Goal: Task Accomplishment & Management: Use online tool/utility

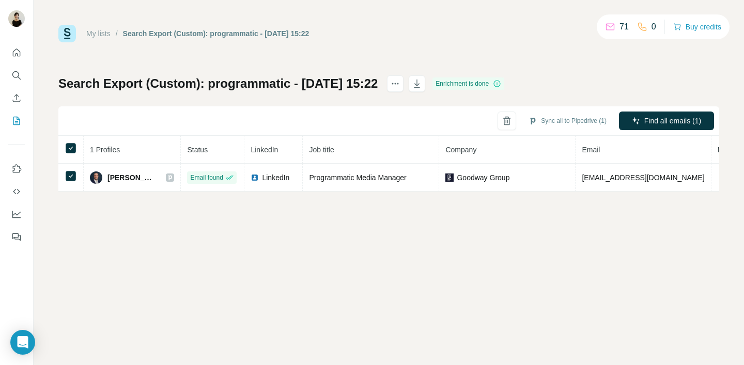
click at [503, 85] on div "Enrichment is done" at bounding box center [469, 84] width 72 height 12
click at [555, 119] on button "Sync all to Pipedrive (1)" at bounding box center [567, 121] width 92 height 16
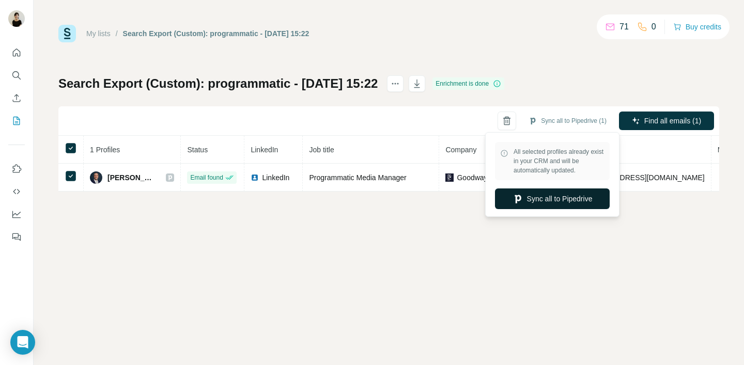
click at [534, 197] on button "Sync all to Pipedrive" at bounding box center [552, 199] width 115 height 21
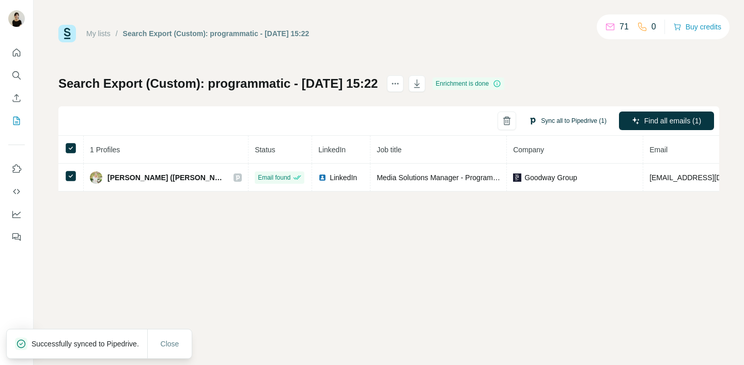
click at [550, 124] on button "Sync all to Pipedrive (1)" at bounding box center [567, 121] width 92 height 16
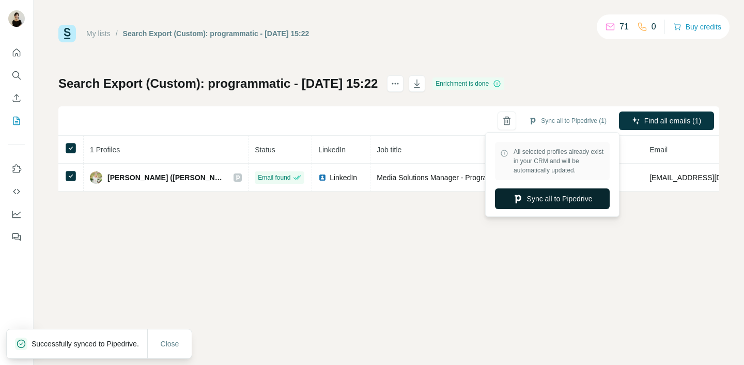
click at [535, 204] on button "Sync all to Pipedrive" at bounding box center [552, 199] width 115 height 21
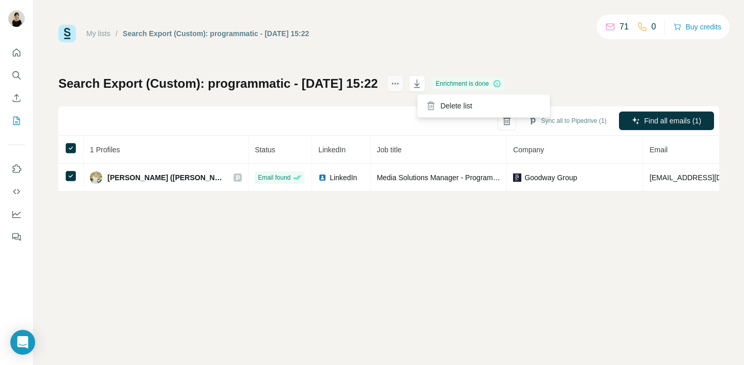
click at [400, 84] on icon "actions" at bounding box center [395, 84] width 10 height 10
click at [419, 45] on div "My lists / Search Export (Custom): programmatic - [DATE] 15:22 71 0 Buy credits…" at bounding box center [388, 108] width 661 height 167
click at [11, 121] on icon "My lists" at bounding box center [16, 121] width 10 height 10
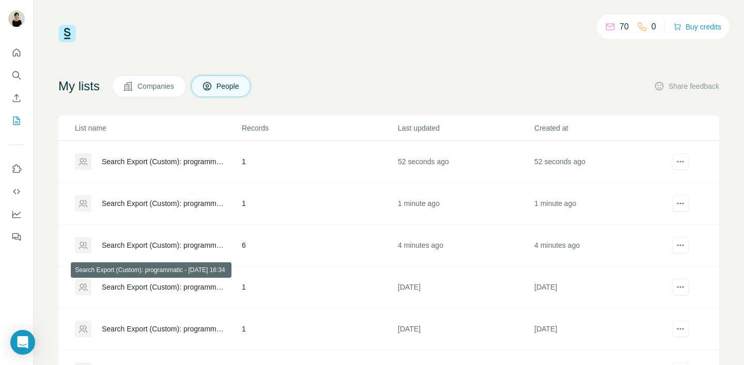
click at [199, 288] on div "Search Export (Custom): programmatic - [DATE] 16:34" at bounding box center [163, 287] width 122 height 10
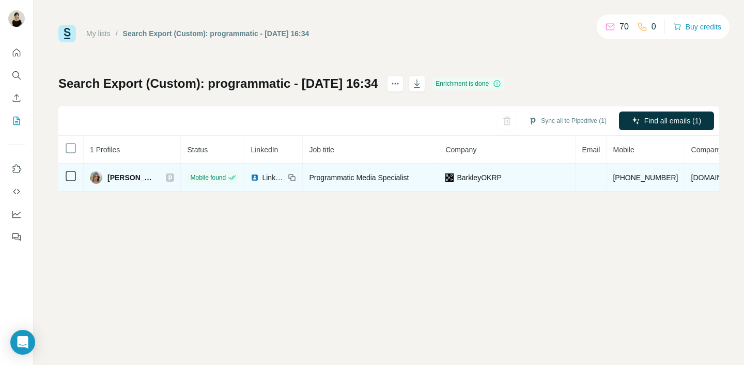
click at [153, 178] on div "[PERSON_NAME]" at bounding box center [132, 178] width 84 height 12
click at [118, 181] on span "[PERSON_NAME]" at bounding box center [131, 178] width 48 height 10
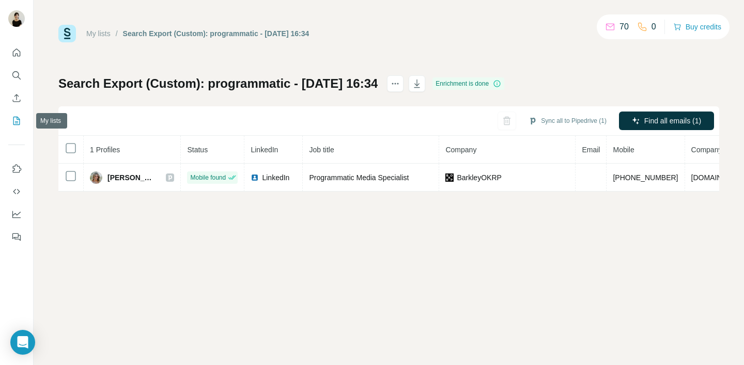
click at [17, 120] on icon "My lists" at bounding box center [16, 121] width 10 height 10
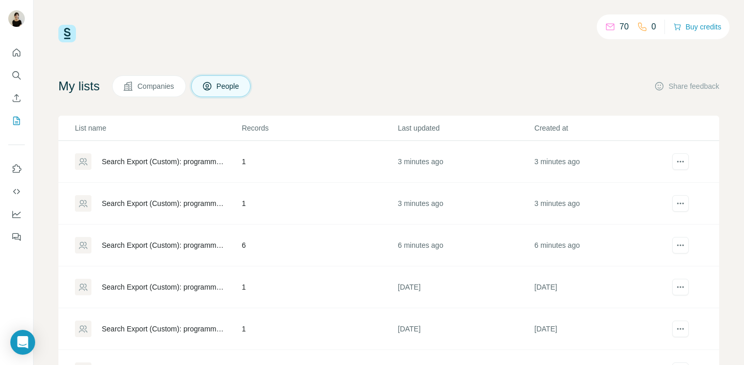
click at [134, 244] on div "Search Export (Custom): programmatic - [DATE] 15:19" at bounding box center [163, 245] width 122 height 10
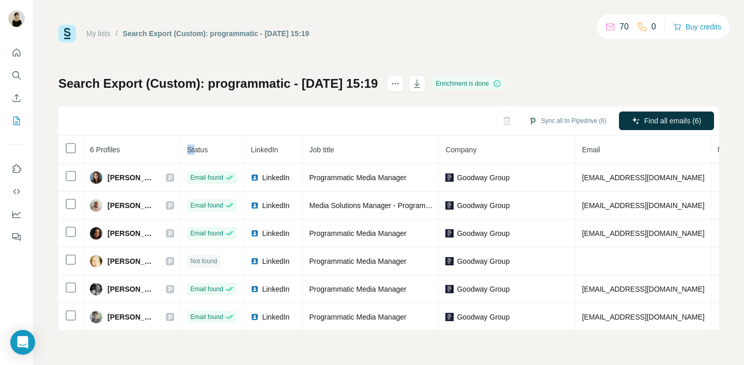
drag, startPoint x: 170, startPoint y: 150, endPoint x: 188, endPoint y: 150, distance: 17.6
click at [188, 150] on tr "6 Profiles Status LinkedIn Job title Company Email Mobile Company website Landl…" at bounding box center [501, 150] width 886 height 28
click at [159, 151] on th "6 Profiles" at bounding box center [132, 150] width 97 height 28
click at [17, 118] on icon "My lists" at bounding box center [16, 121] width 10 height 10
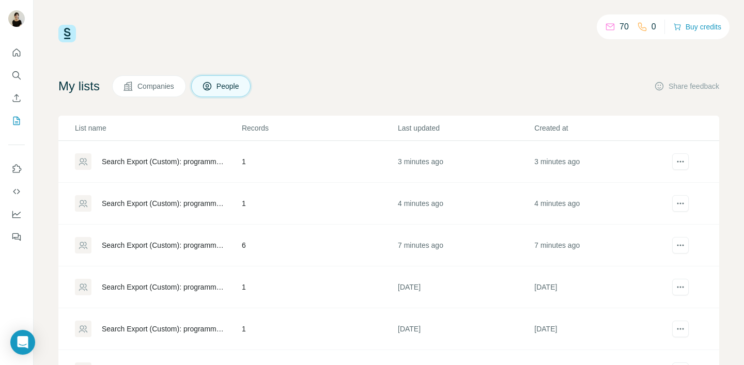
click at [153, 218] on td "Search Export (Custom): programmatic - [DATE] 15:22" at bounding box center [149, 204] width 183 height 42
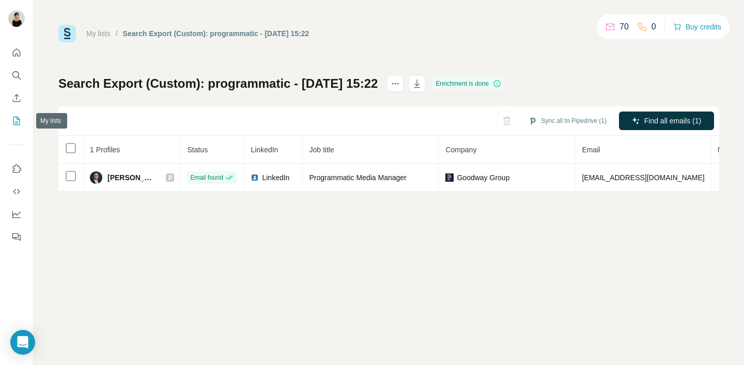
click at [17, 114] on button "My lists" at bounding box center [16, 121] width 17 height 19
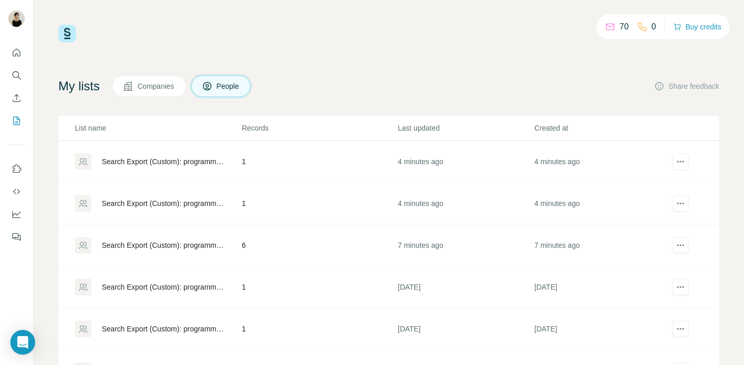
click at [127, 165] on div "Search Export (Custom): programmatic - [DATE] 15:22" at bounding box center [163, 162] width 122 height 10
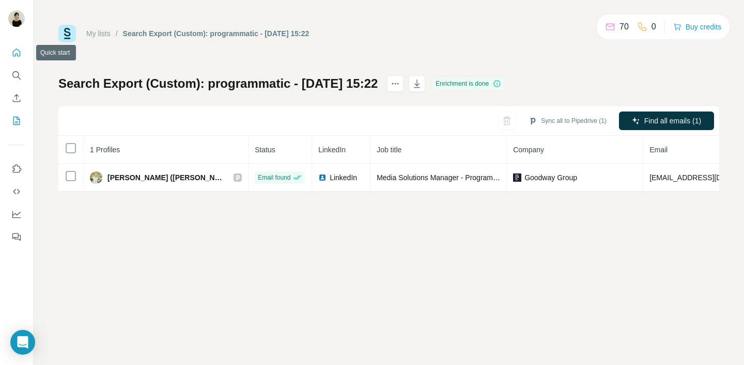
click at [21, 59] on button "Quick start" at bounding box center [16, 52] width 17 height 19
click at [19, 55] on icon "Quick start" at bounding box center [16, 53] width 10 height 10
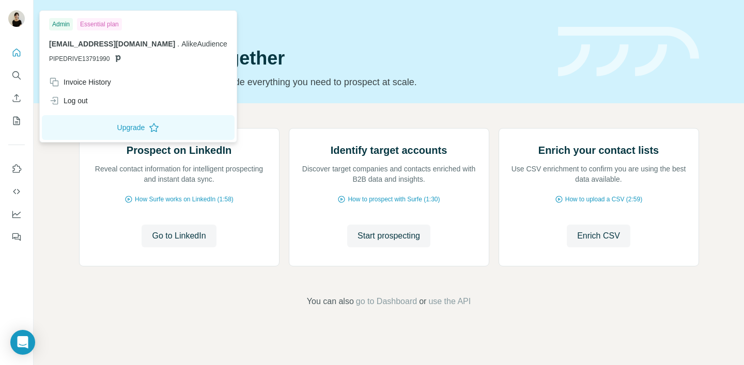
click at [21, 23] on img at bounding box center [16, 18] width 17 height 17
click at [13, 55] on icon "Quick start" at bounding box center [17, 53] width 8 height 8
click at [10, 21] on img at bounding box center [16, 18] width 17 height 17
click at [89, 45] on span "[EMAIL_ADDRESS][DOMAIN_NAME]" at bounding box center [112, 44] width 126 height 8
click at [17, 56] on icon "Quick start" at bounding box center [16, 53] width 10 height 10
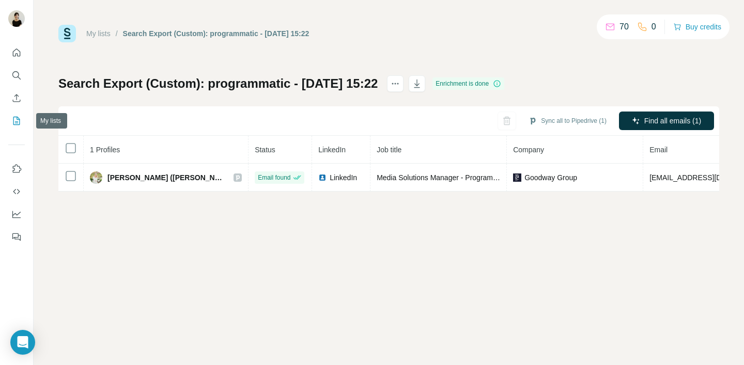
click at [19, 116] on icon "My lists" at bounding box center [16, 121] width 10 height 10
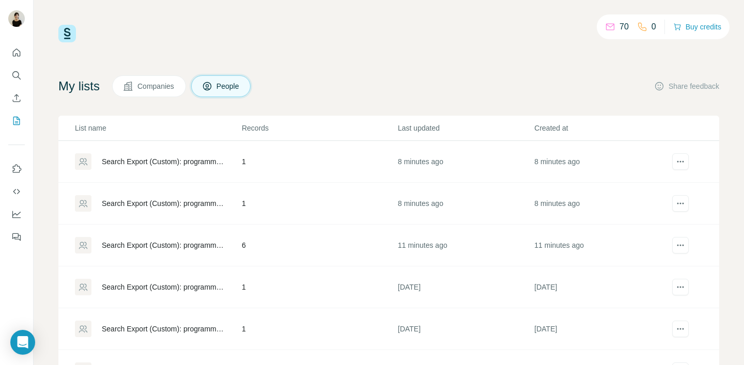
click at [166, 248] on div "Search Export (Custom): programmatic - [DATE] 15:19" at bounding box center [163, 245] width 122 height 10
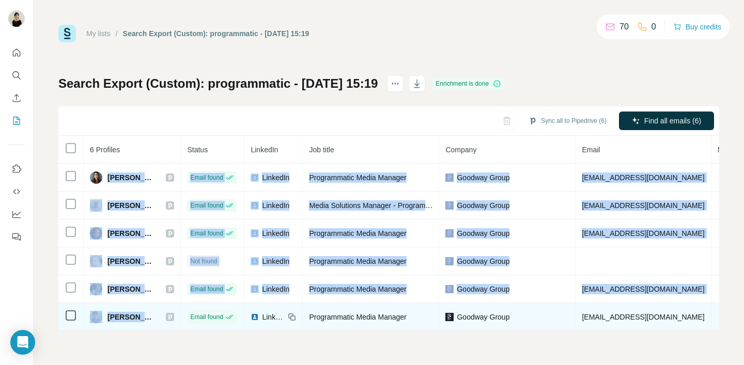
drag, startPoint x: 105, startPoint y: 175, endPoint x: 150, endPoint y: 316, distance: 147.7
click at [150, 316] on tbody "[PERSON_NAME] Email found LinkedIn Programmatic Media Manager Goodway Group [EM…" at bounding box center [501, 247] width 886 height 167
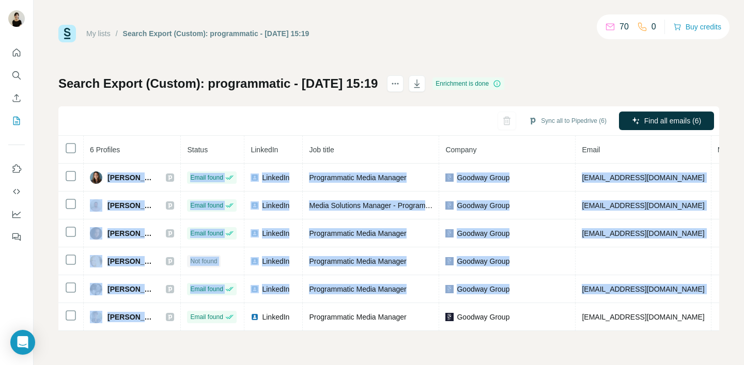
copy tbody "[PERSON_NAME] Email found LinkedIn Programmatic Media Manager Goodway Group [EM…"
click at [23, 121] on button "My lists" at bounding box center [16, 121] width 17 height 19
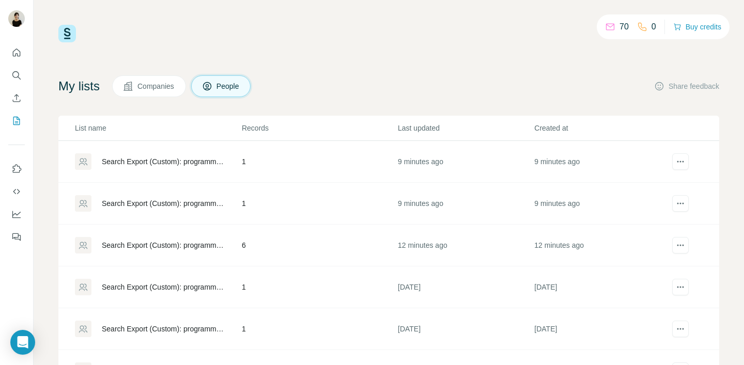
click at [176, 174] on td "Search Export (Custom): programmatic - [DATE] 15:22" at bounding box center [149, 162] width 183 height 42
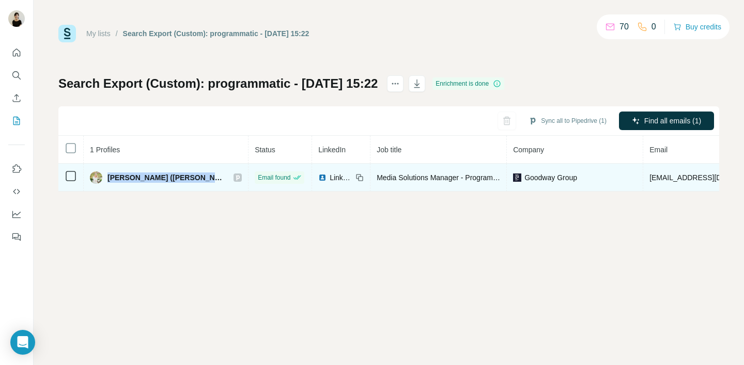
drag, startPoint x: 109, startPoint y: 178, endPoint x: 199, endPoint y: 178, distance: 90.4
click at [199, 178] on div "[PERSON_NAME] ([PERSON_NAME])" at bounding box center [166, 178] width 152 height 12
copy div "[PERSON_NAME] ([PERSON_NAME])"
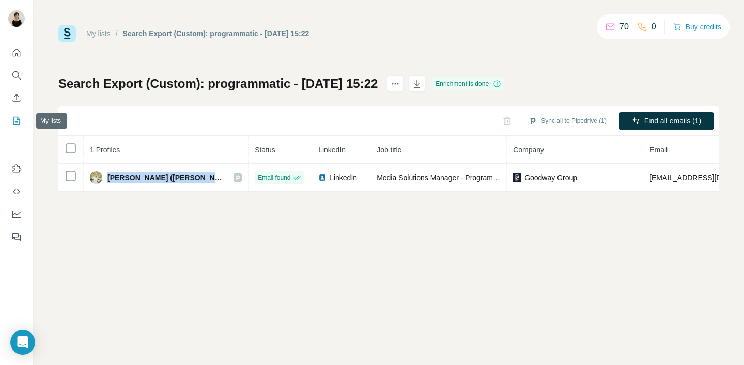
click at [19, 120] on icon "My lists" at bounding box center [16, 121] width 10 height 10
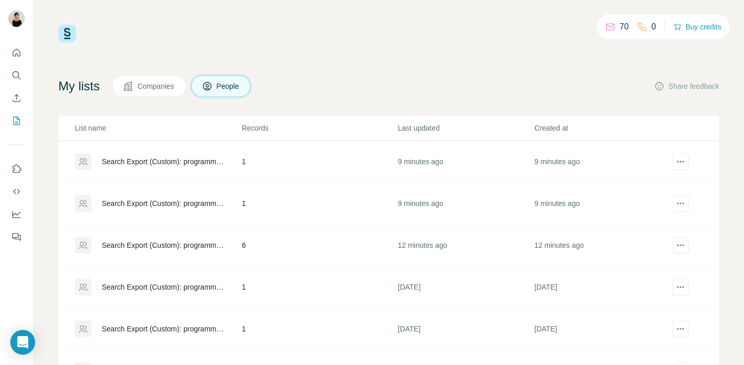
click at [142, 211] on div "Search Export (Custom): programmatic - [DATE] 15:22" at bounding box center [158, 203] width 166 height 17
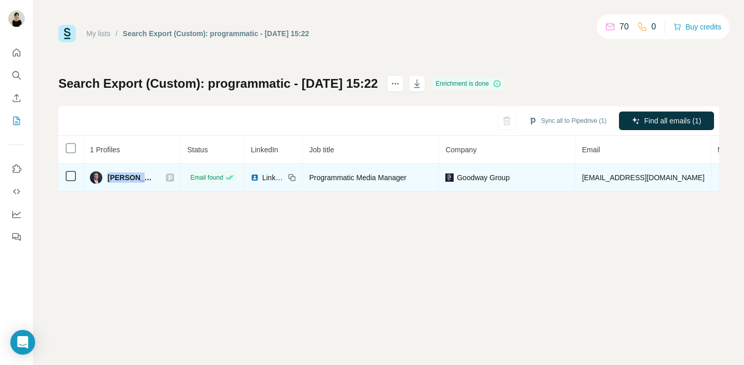
drag, startPoint x: 107, startPoint y: 178, endPoint x: 149, endPoint y: 179, distance: 41.4
click at [149, 179] on div "[PERSON_NAME]" at bounding box center [132, 178] width 84 height 12
copy div "[PERSON_NAME]"
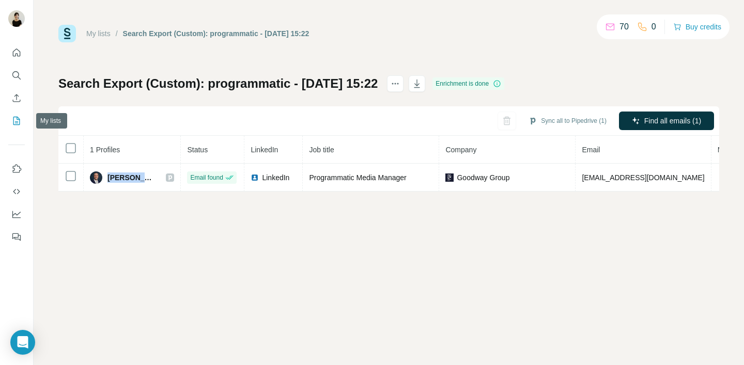
click at [14, 121] on icon "My lists" at bounding box center [16, 121] width 10 height 10
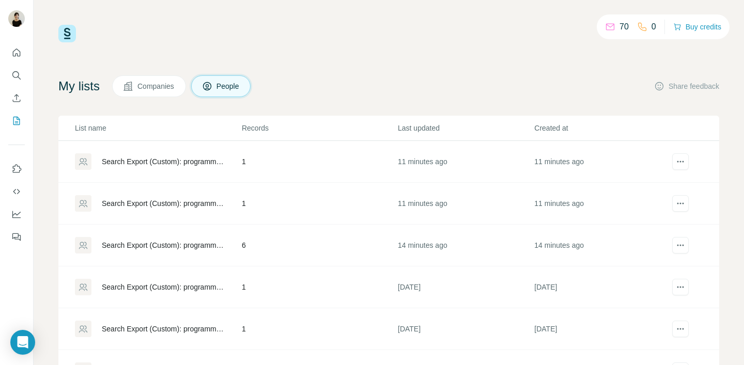
click at [147, 249] on div "Search Export (Custom): programmatic - [DATE] 15:19" at bounding box center [163, 245] width 122 height 10
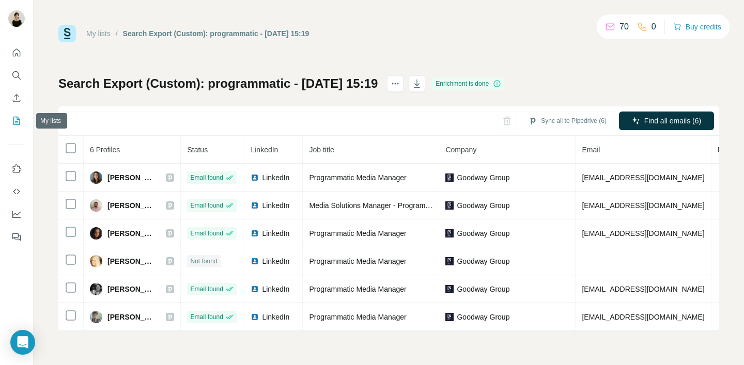
click at [27, 120] on div at bounding box center [16, 141] width 33 height 209
click at [16, 120] on icon "My lists" at bounding box center [16, 121] width 10 height 10
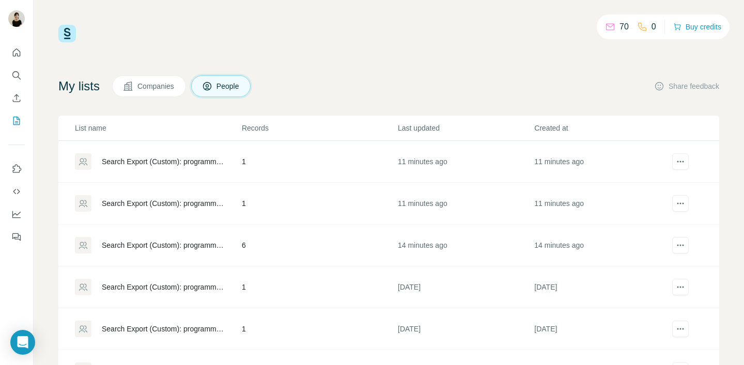
click at [129, 197] on div "Search Export (Custom): programmatic - [DATE] 15:22" at bounding box center [158, 203] width 166 height 17
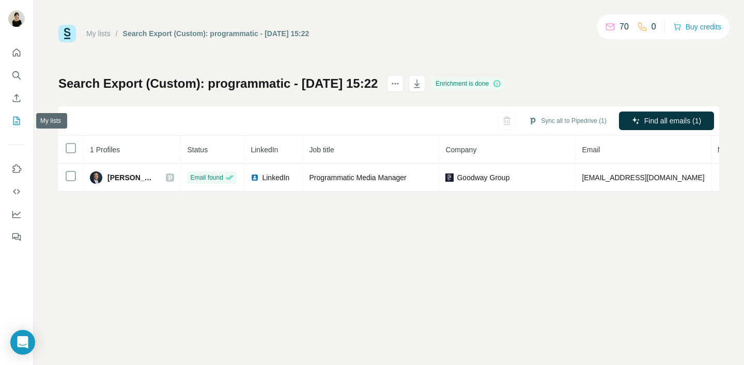
click at [21, 126] on button "My lists" at bounding box center [16, 121] width 17 height 19
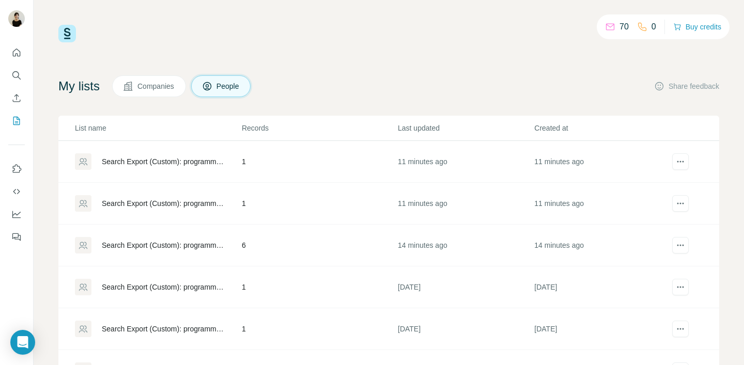
click at [127, 160] on div "Search Export (Custom): programmatic - [DATE] 15:22" at bounding box center [163, 162] width 122 height 10
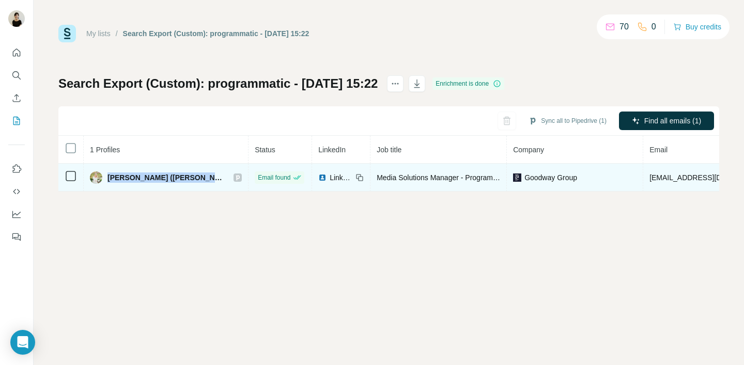
drag, startPoint x: 109, startPoint y: 179, endPoint x: 196, endPoint y: 178, distance: 87.9
click at [196, 178] on div "[PERSON_NAME] ([PERSON_NAME])" at bounding box center [166, 178] width 152 height 12
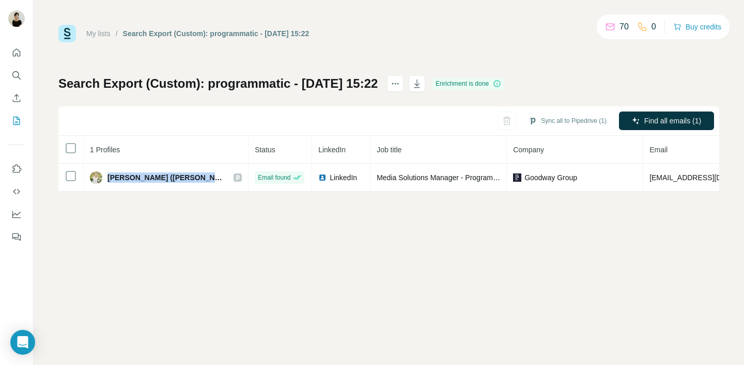
copy div "[PERSON_NAME] ([PERSON_NAME])"
click at [16, 115] on button "My lists" at bounding box center [16, 121] width 17 height 19
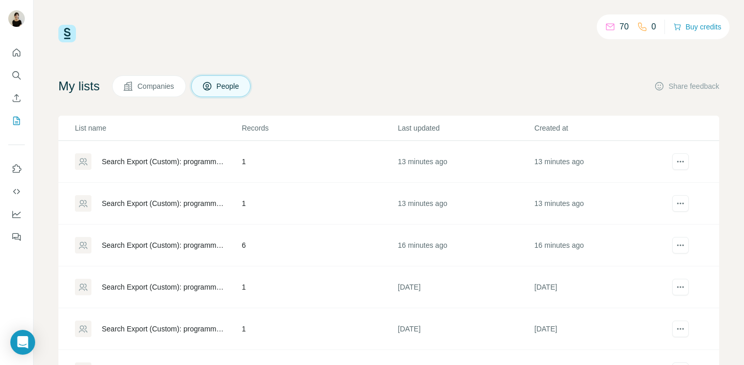
click at [172, 292] on div "Search Export (Custom): programmatic - [DATE] 16:34" at bounding box center [158, 287] width 166 height 17
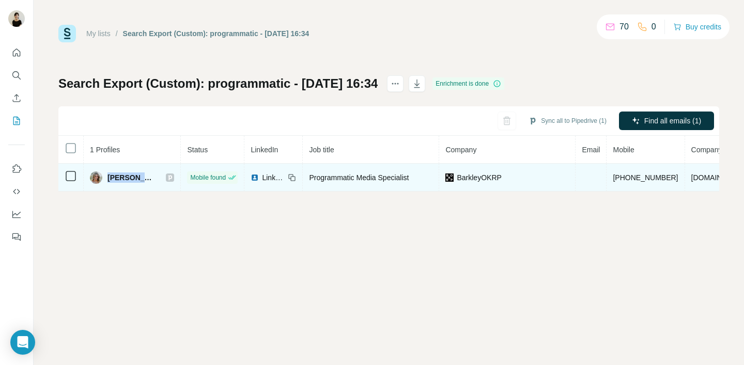
drag, startPoint x: 107, startPoint y: 177, endPoint x: 164, endPoint y: 177, distance: 57.4
click at [164, 177] on td "[PERSON_NAME]" at bounding box center [132, 178] width 97 height 28
copy div "[PERSON_NAME]"
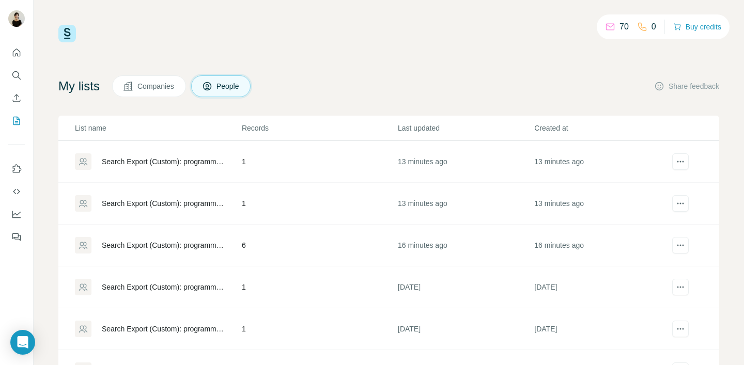
click at [155, 327] on div "Search Export (Custom): programmatic Staples - [DATE] 15:09" at bounding box center [163, 329] width 122 height 10
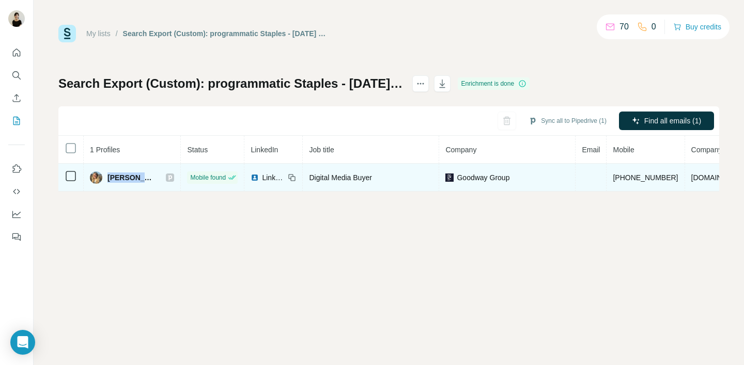
drag, startPoint x: 108, startPoint y: 177, endPoint x: 166, endPoint y: 176, distance: 57.9
click at [166, 176] on div "[PERSON_NAME]" at bounding box center [132, 178] width 84 height 12
copy div "[PERSON_NAME]"
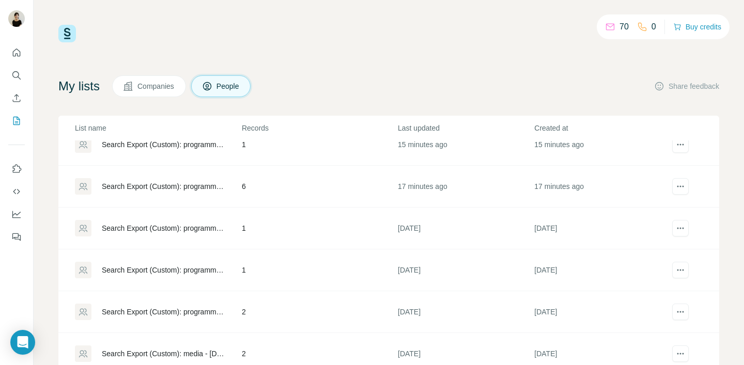
scroll to position [64, 0]
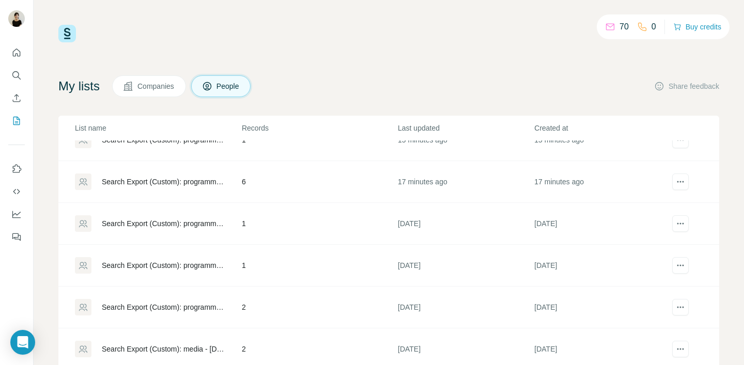
click at [160, 316] on td "Search Export (Custom): programmatic Staples - [DATE] 15:08" at bounding box center [149, 308] width 183 height 42
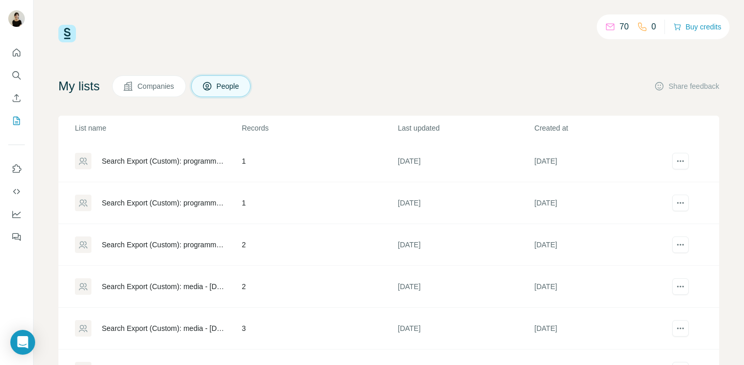
scroll to position [137, 0]
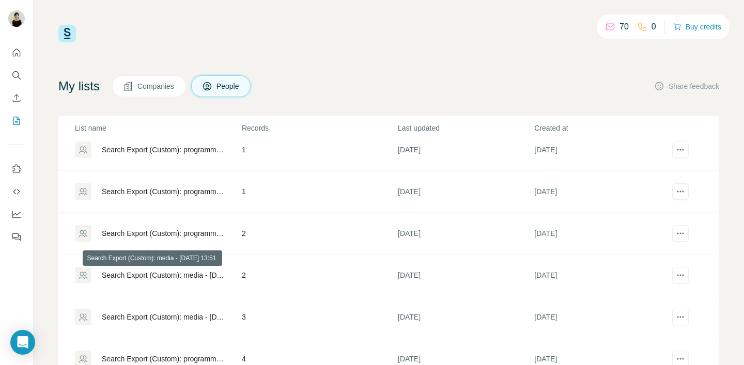
click at [198, 273] on div "Search Export (Custom): media - [DATE] 13:51" at bounding box center [163, 275] width 122 height 10
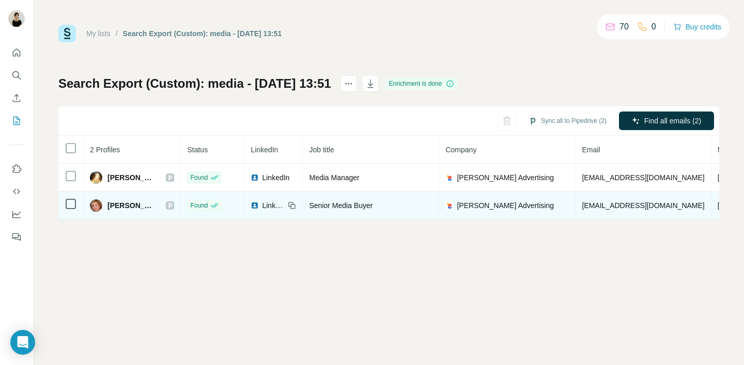
drag, startPoint x: 108, startPoint y: 177, endPoint x: 171, endPoint y: 209, distance: 70.7
click at [171, 209] on tbody "[PERSON_NAME] Found LinkedIn Media Manager [PERSON_NAME] Advertising [EMAIL_ADD…" at bounding box center [523, 192] width 930 height 56
copy tbody "[PERSON_NAME] Found LinkedIn Media Manager [PERSON_NAME] Advertising [EMAIL_ADD…"
